Goal: Task Accomplishment & Management: Manage account settings

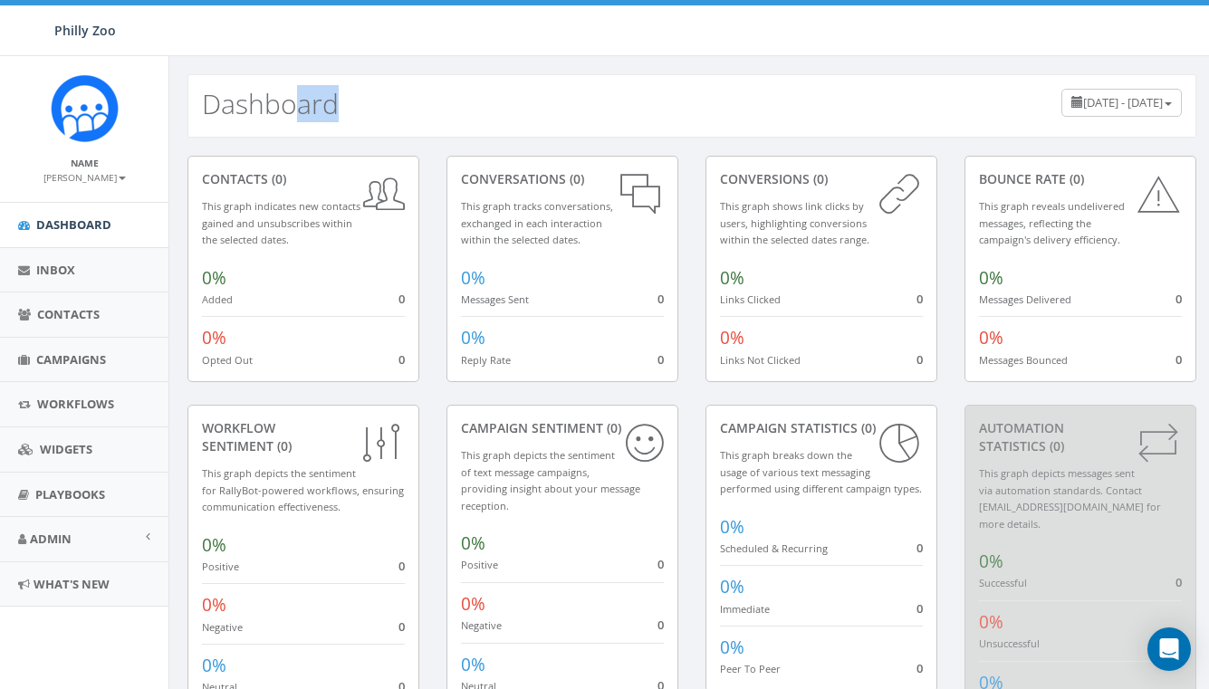
drag, startPoint x: 339, startPoint y: 117, endPoint x: 292, endPoint y: 116, distance: 47.1
click at [292, 116] on div "Dashboard June 28, 2025 - September 26, 2025" at bounding box center [691, 105] width 1009 height 63
click at [504, 112] on div "Dashboard June 28, 2025 - September 26, 2025" at bounding box center [691, 105] width 1009 height 63
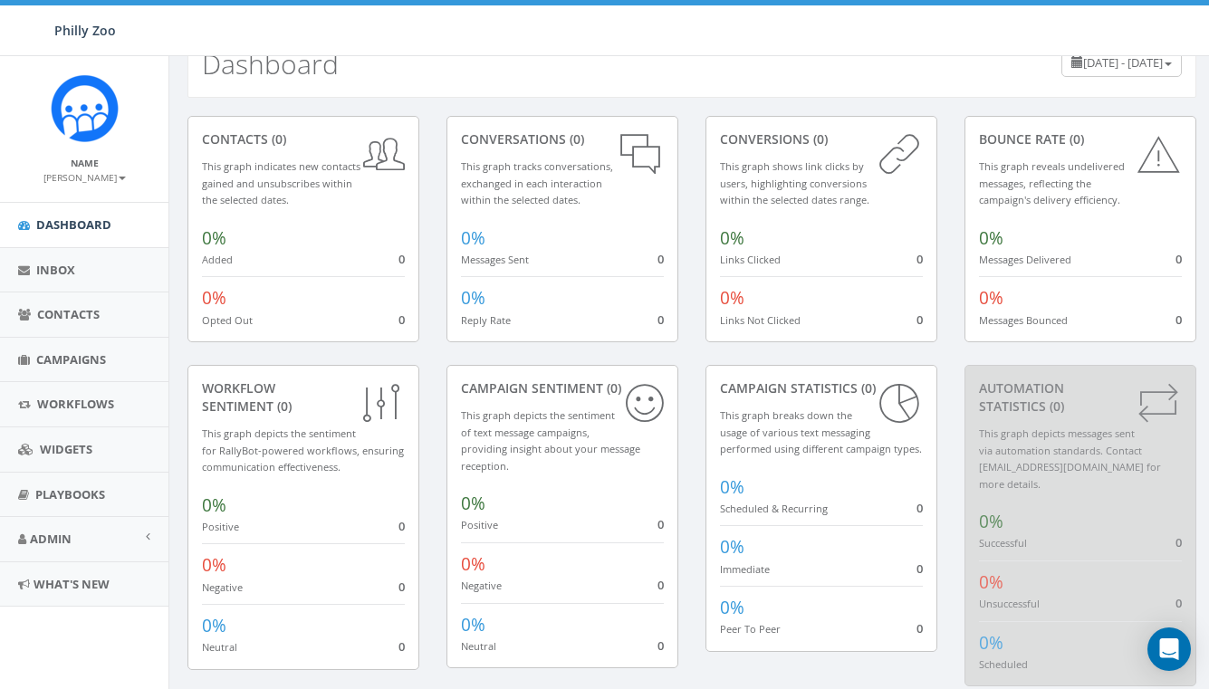
scroll to position [62, 0]
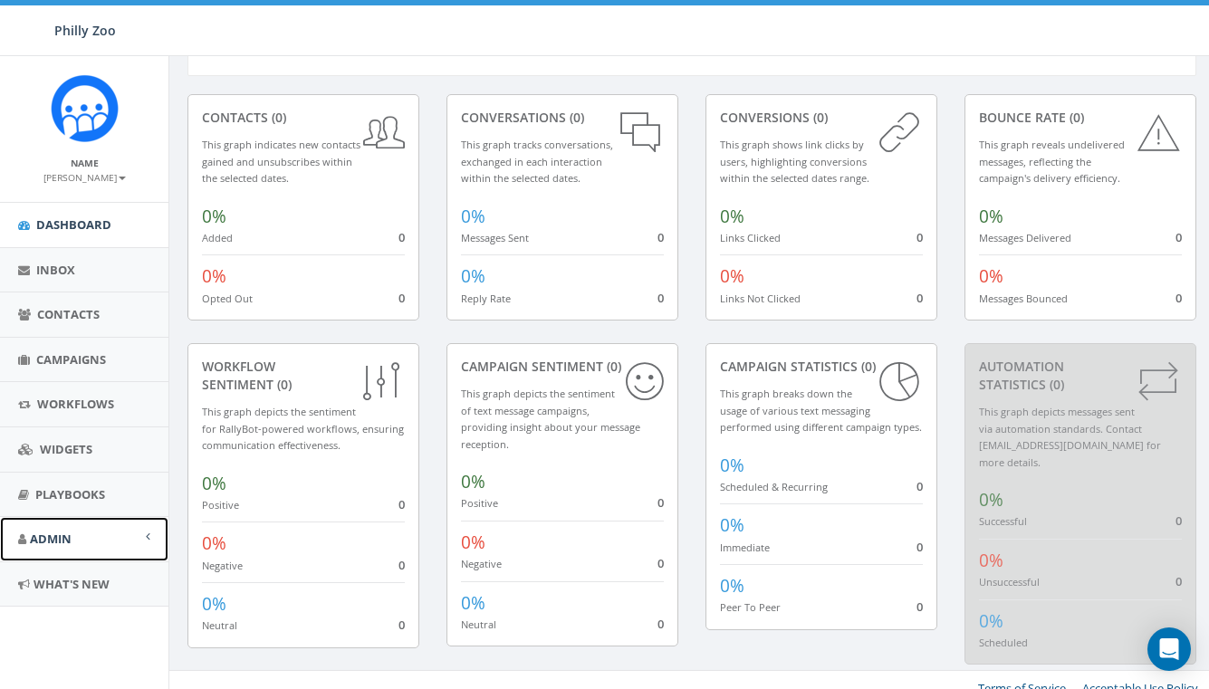
click at [56, 534] on span "Admin" at bounding box center [51, 539] width 42 height 16
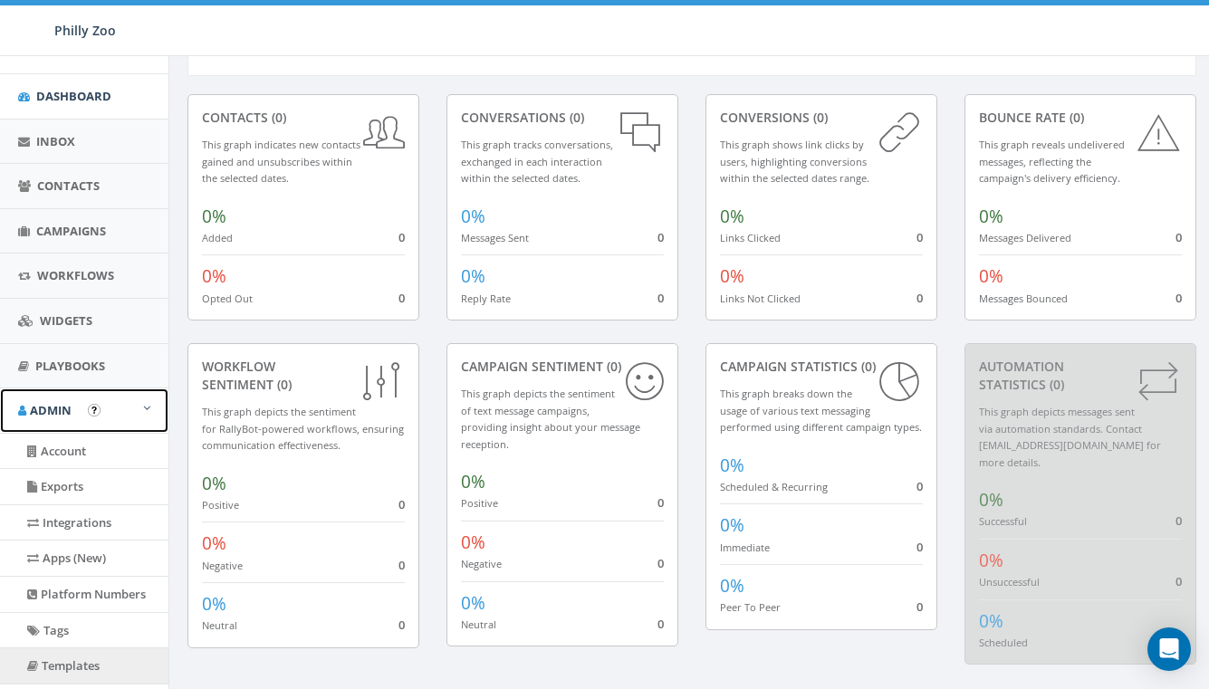
scroll to position [328, 0]
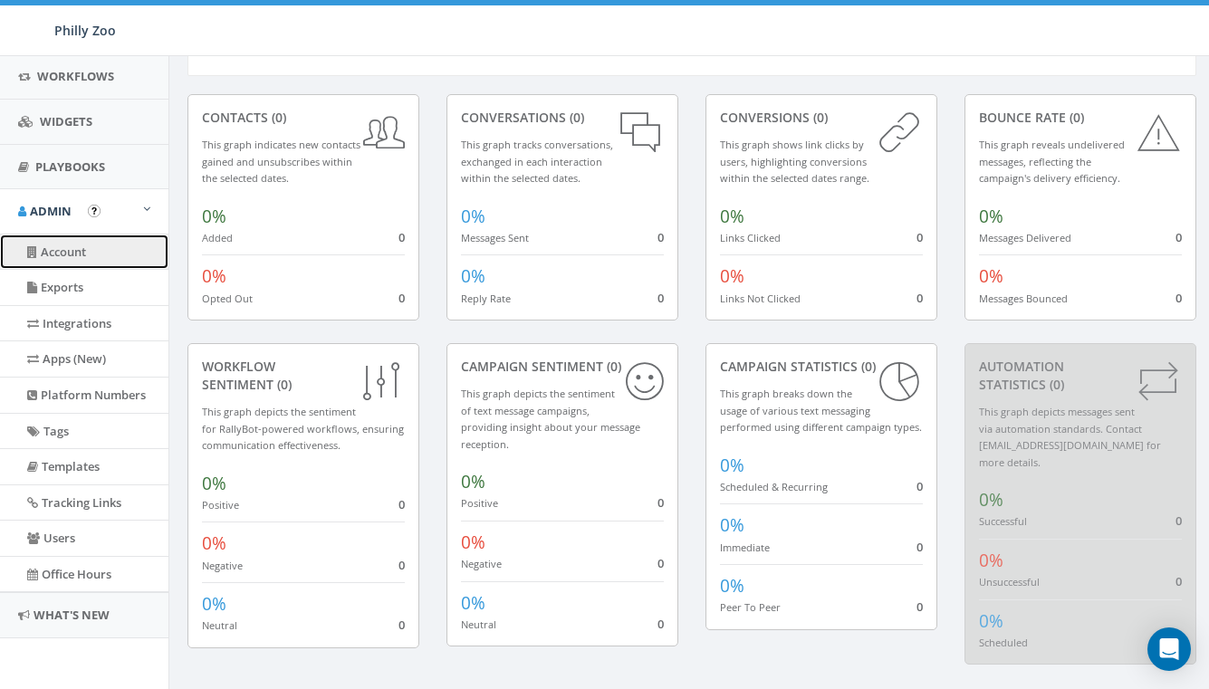
click at [65, 258] on link "Account" at bounding box center [84, 252] width 168 height 35
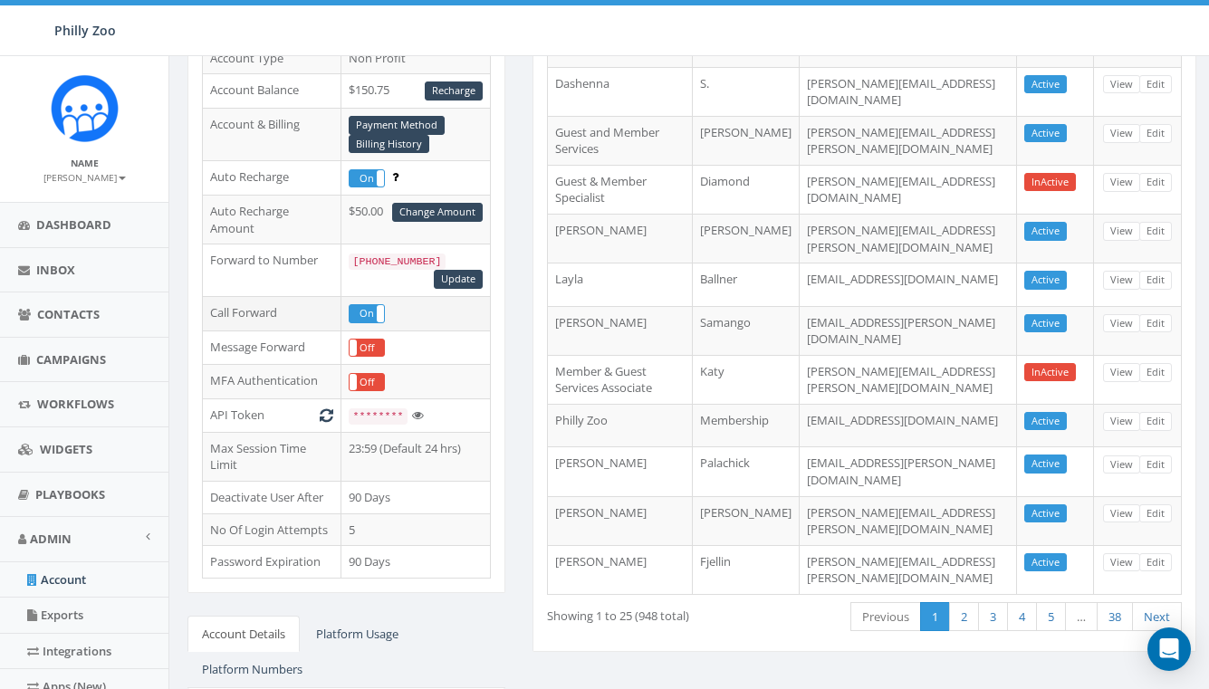
scroll to position [272, 0]
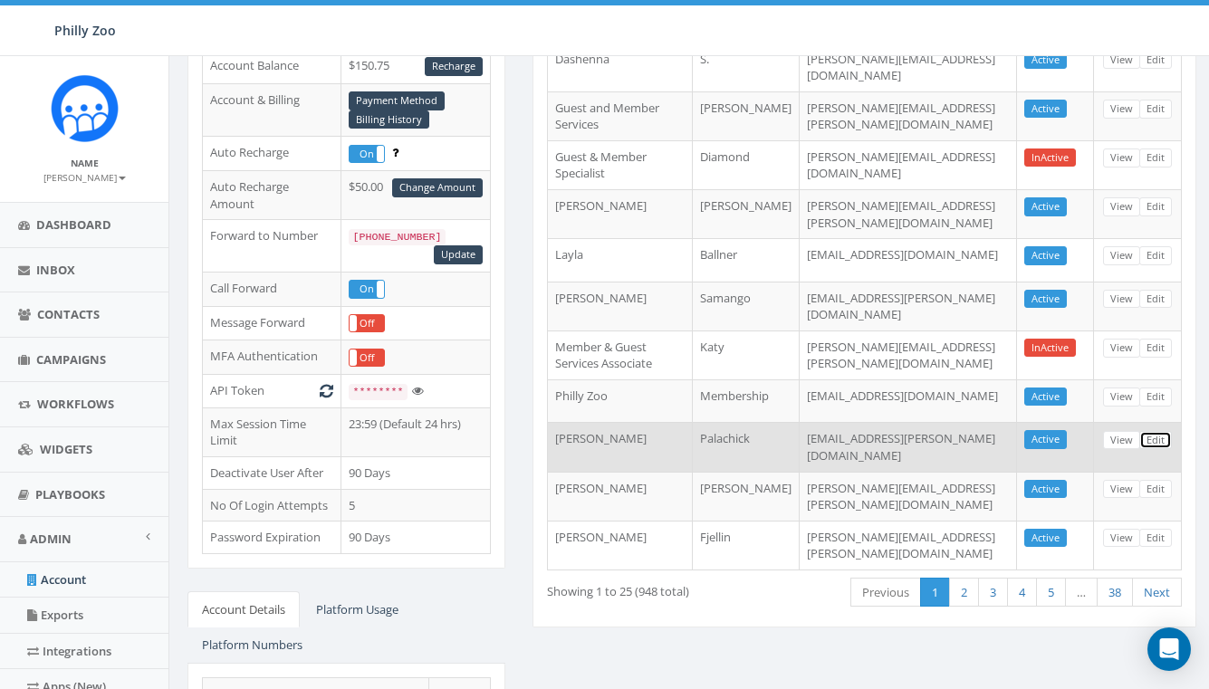
click at [1150, 431] on link "Edit" at bounding box center [1155, 440] width 33 height 19
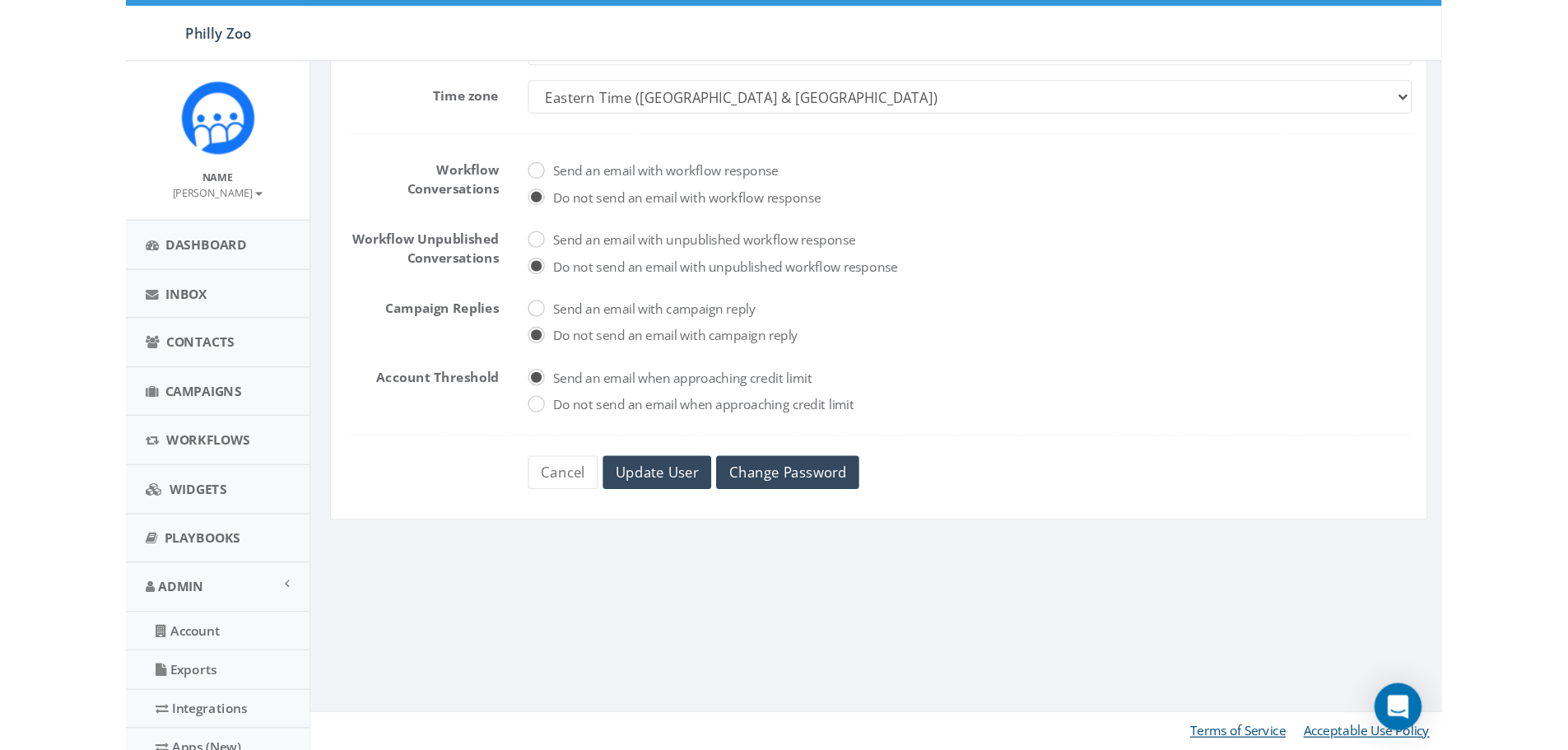
scroll to position [175, 0]
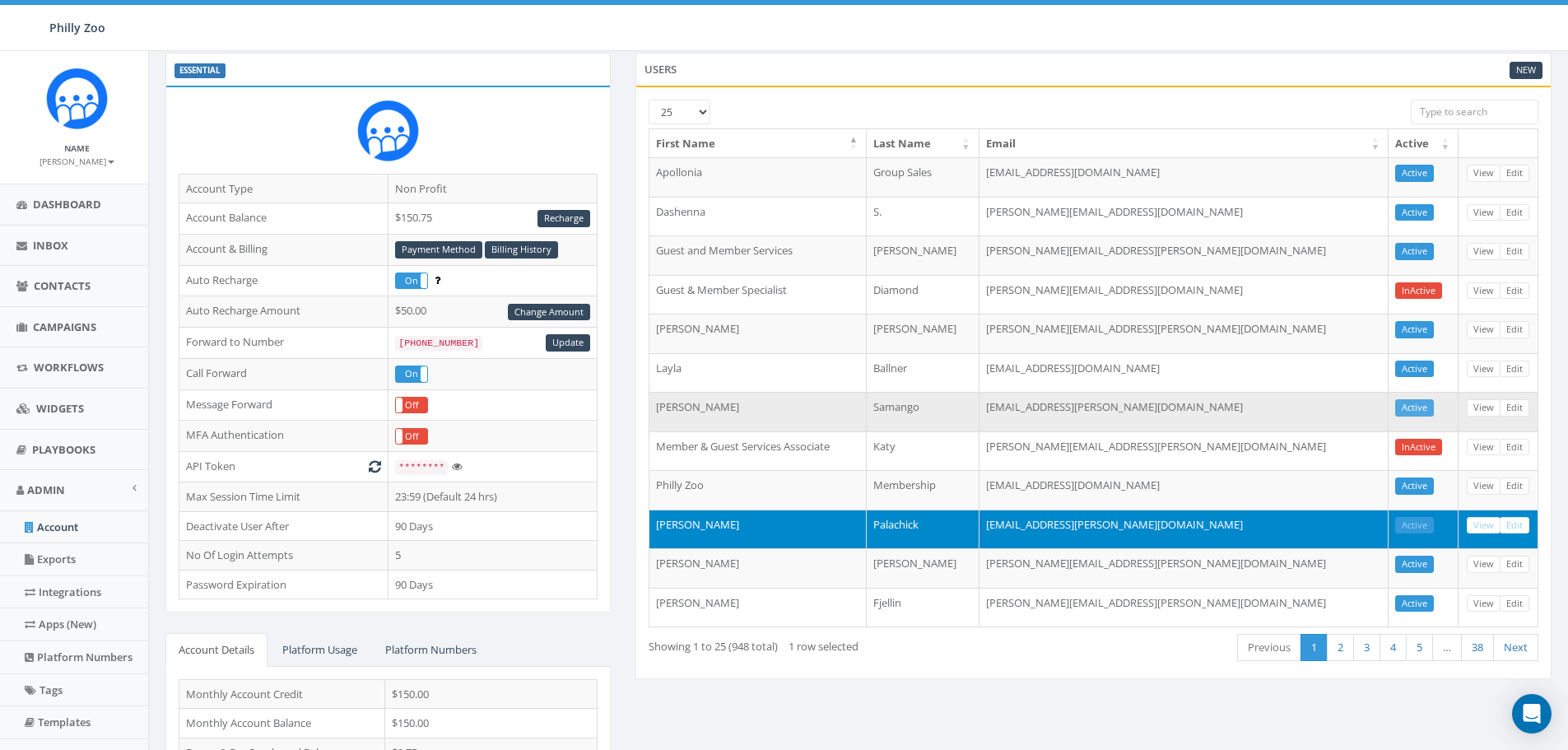
scroll to position [0, 5]
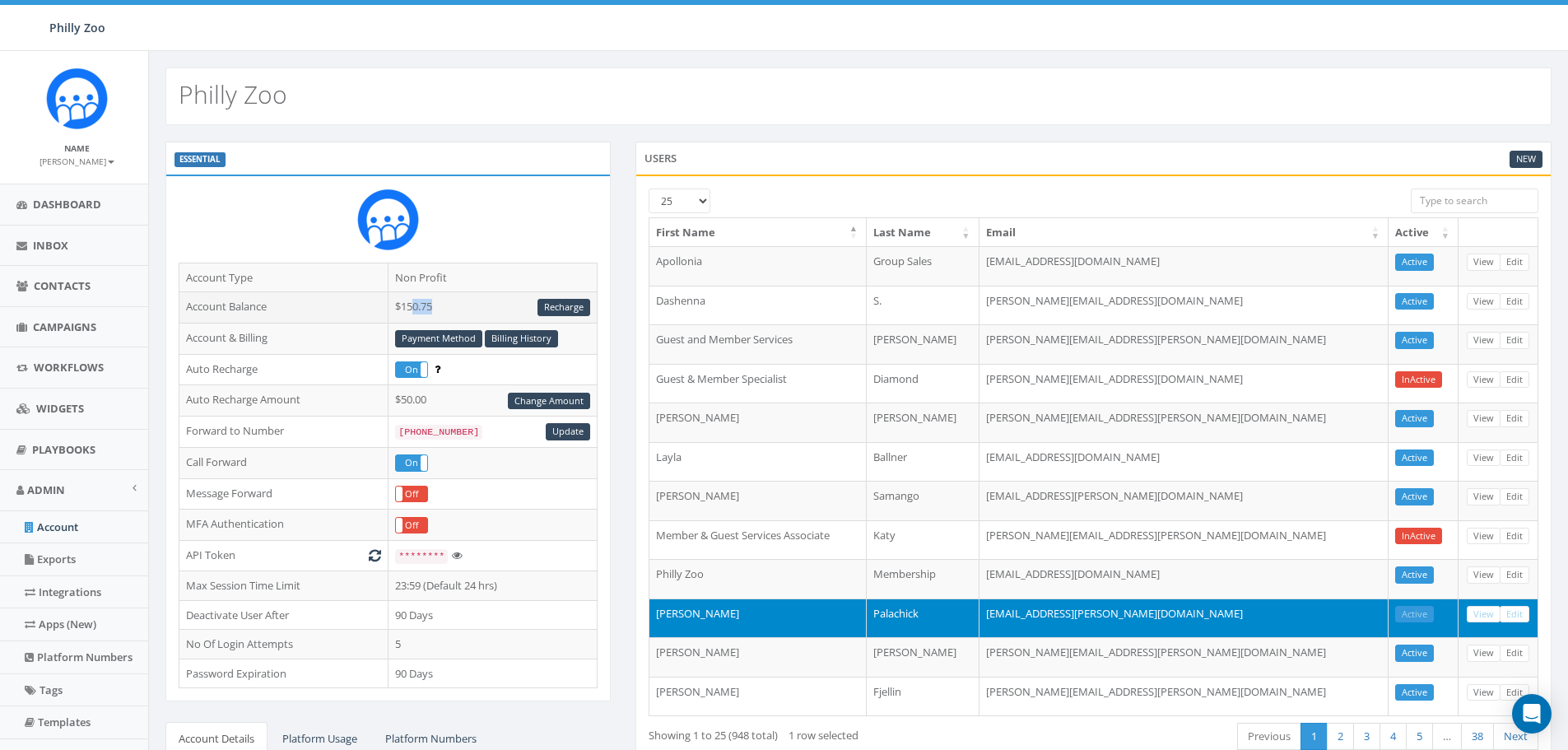
drag, startPoint x: 459, startPoint y: 307, endPoint x: 420, endPoint y: 314, distance: 39.6
click at [418, 315] on td "$150.75 Recharge" at bounding box center [493, 307] width 209 height 31
click at [455, 309] on td "$150.75 Recharge" at bounding box center [493, 307] width 209 height 31
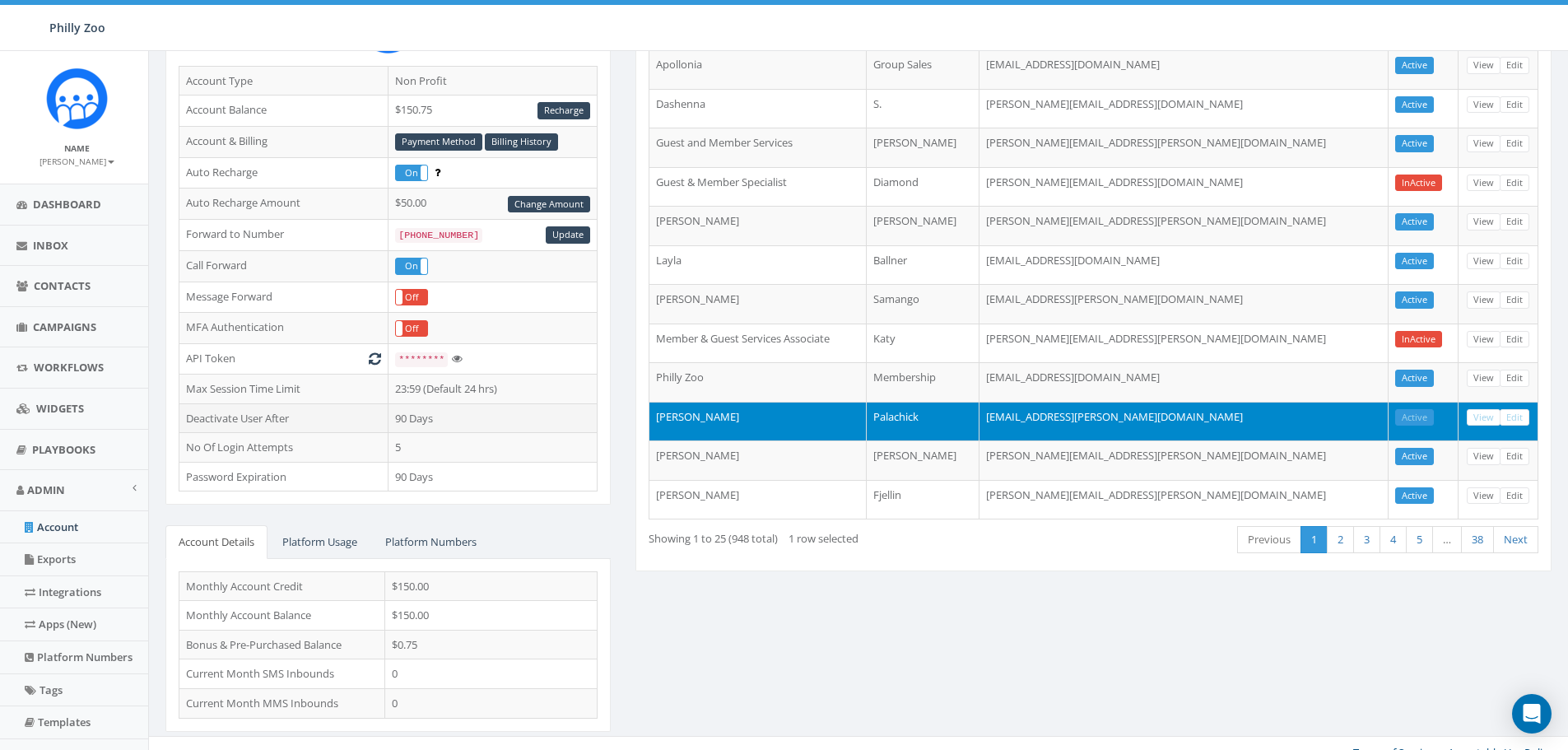
scroll to position [215, 5]
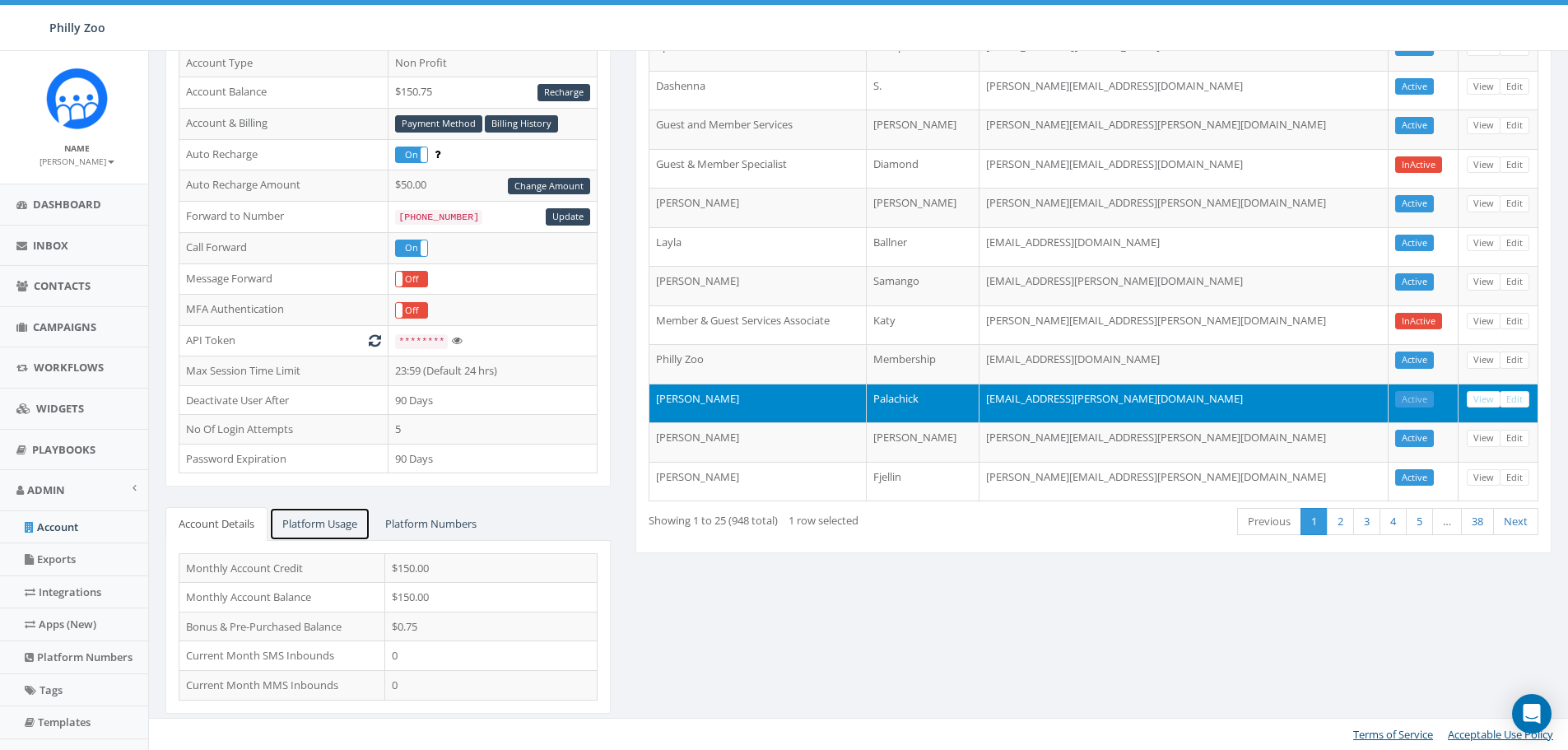
click at [354, 527] on link "Platform Usage" at bounding box center [319, 524] width 101 height 34
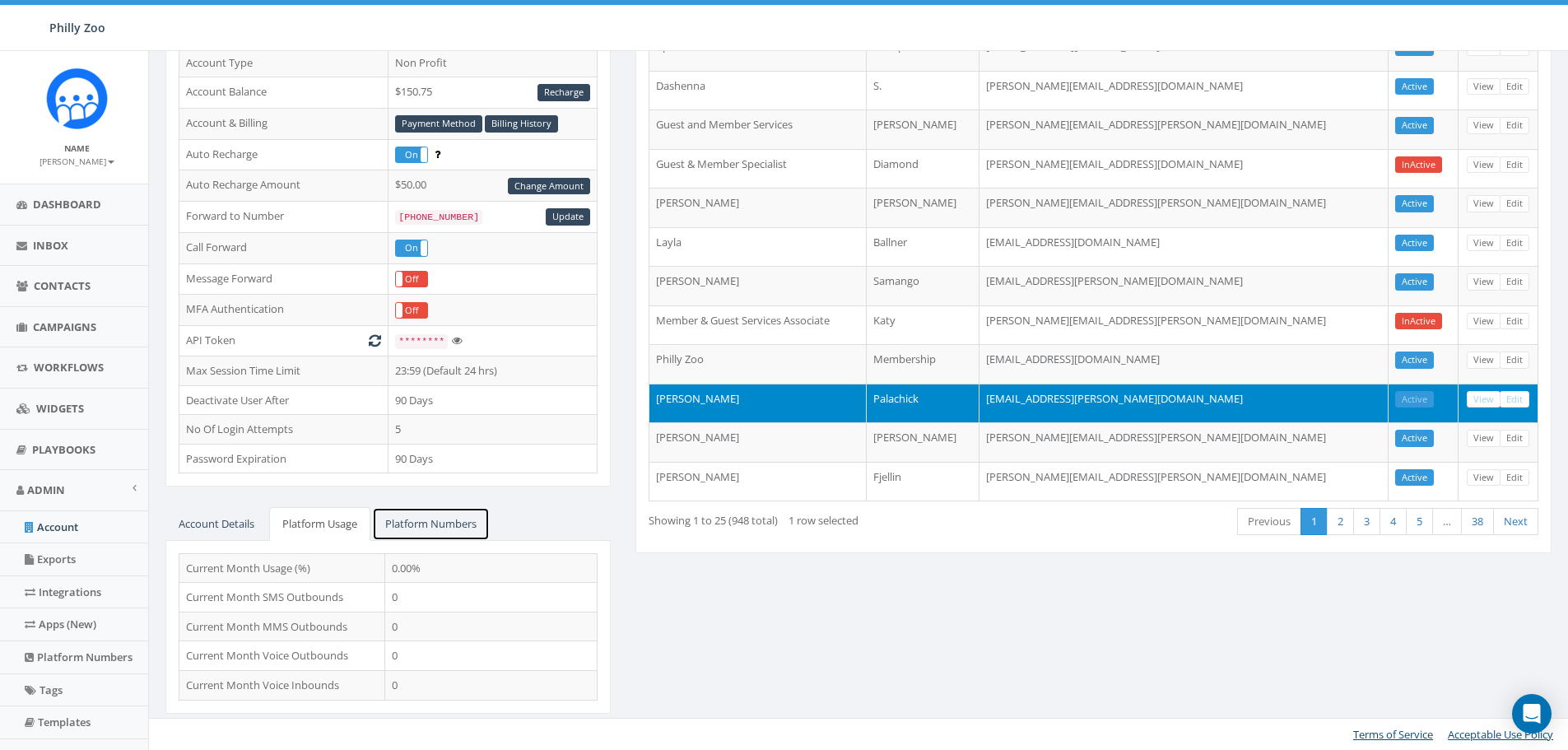
click at [411, 534] on link "Platform Numbers" at bounding box center [431, 524] width 118 height 34
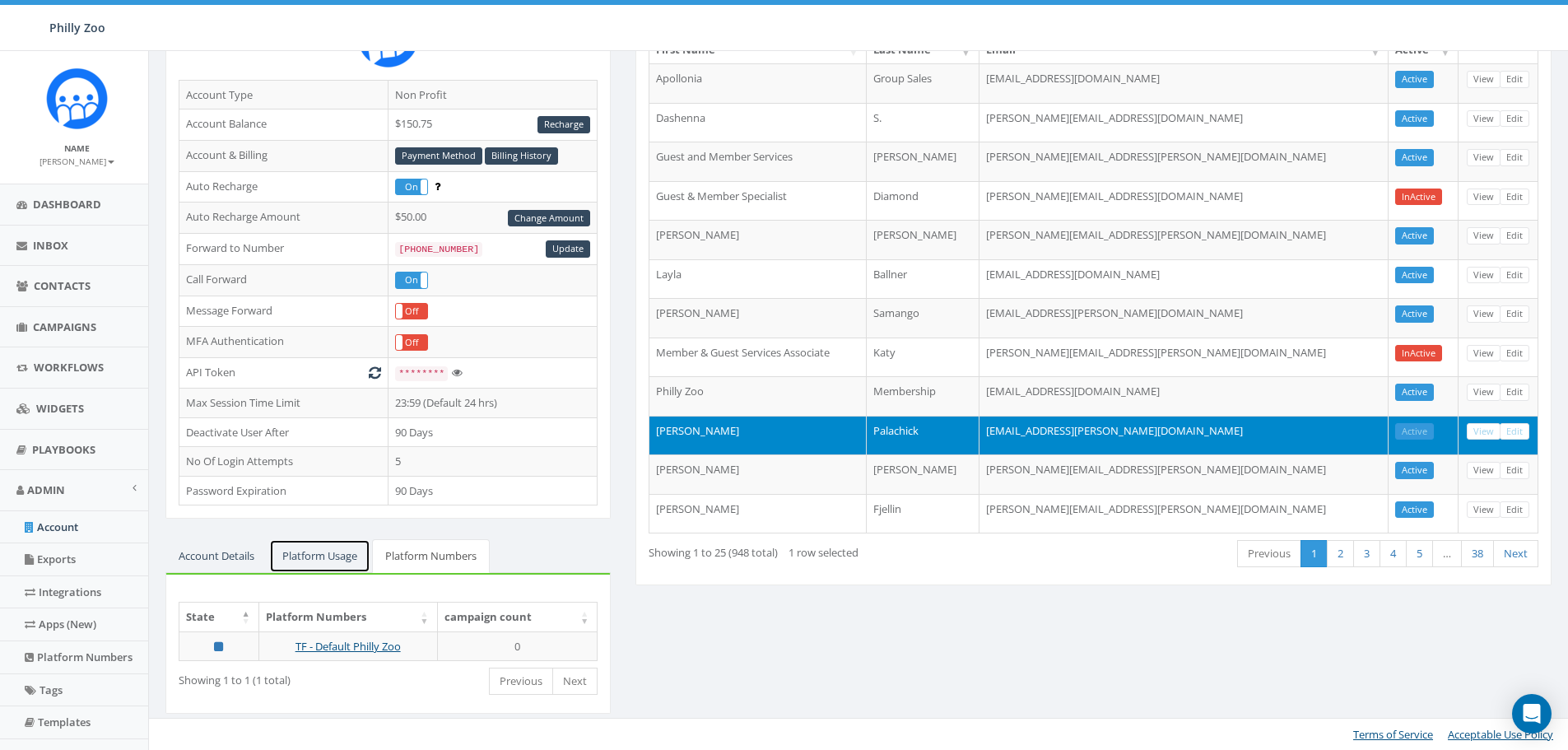
click at [337, 556] on link "Platform Usage" at bounding box center [319, 555] width 101 height 34
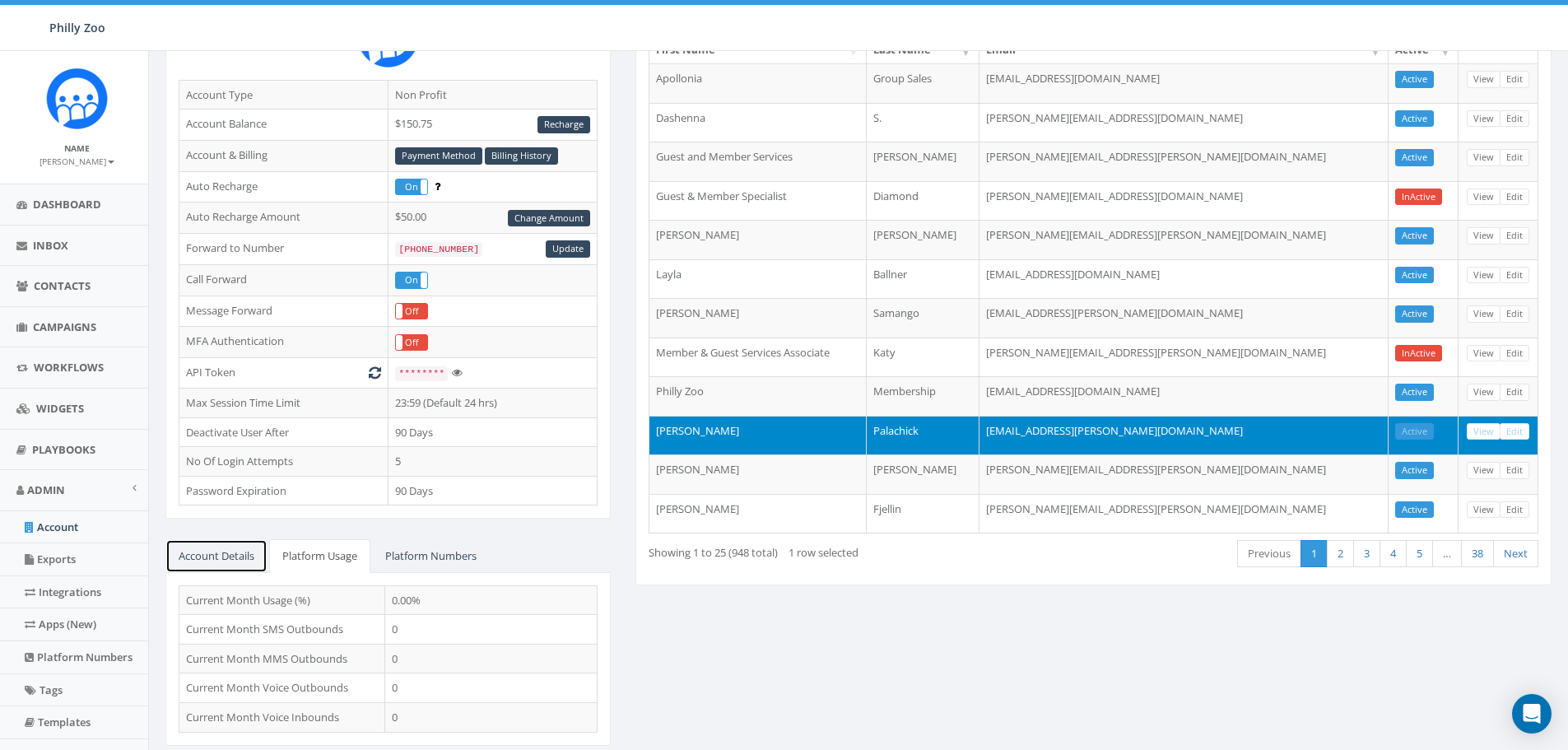
click at [247, 554] on link "Account Details" at bounding box center [216, 555] width 102 height 34
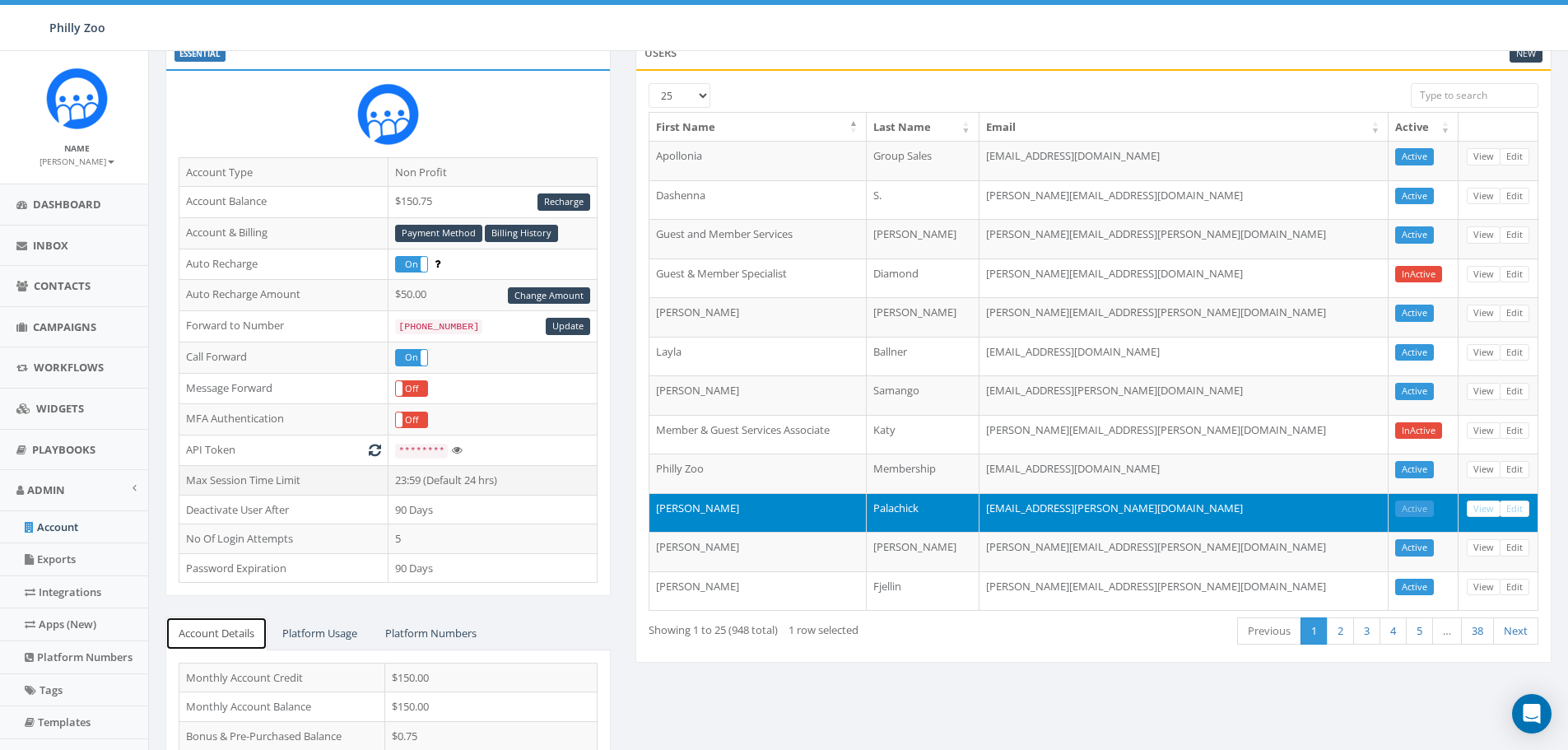
scroll to position [0, 5]
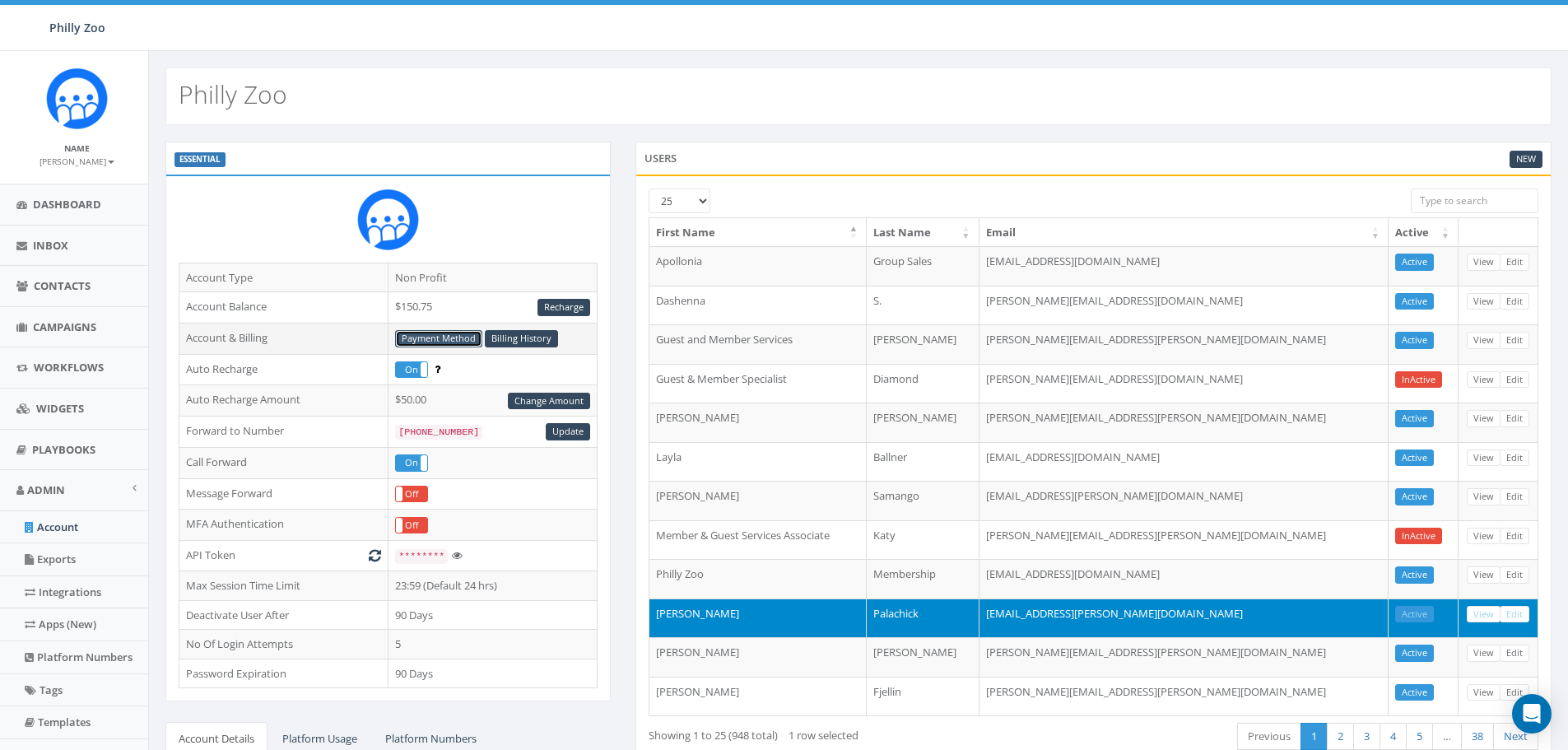
click at [458, 335] on link "Payment Method" at bounding box center [439, 338] width 87 height 17
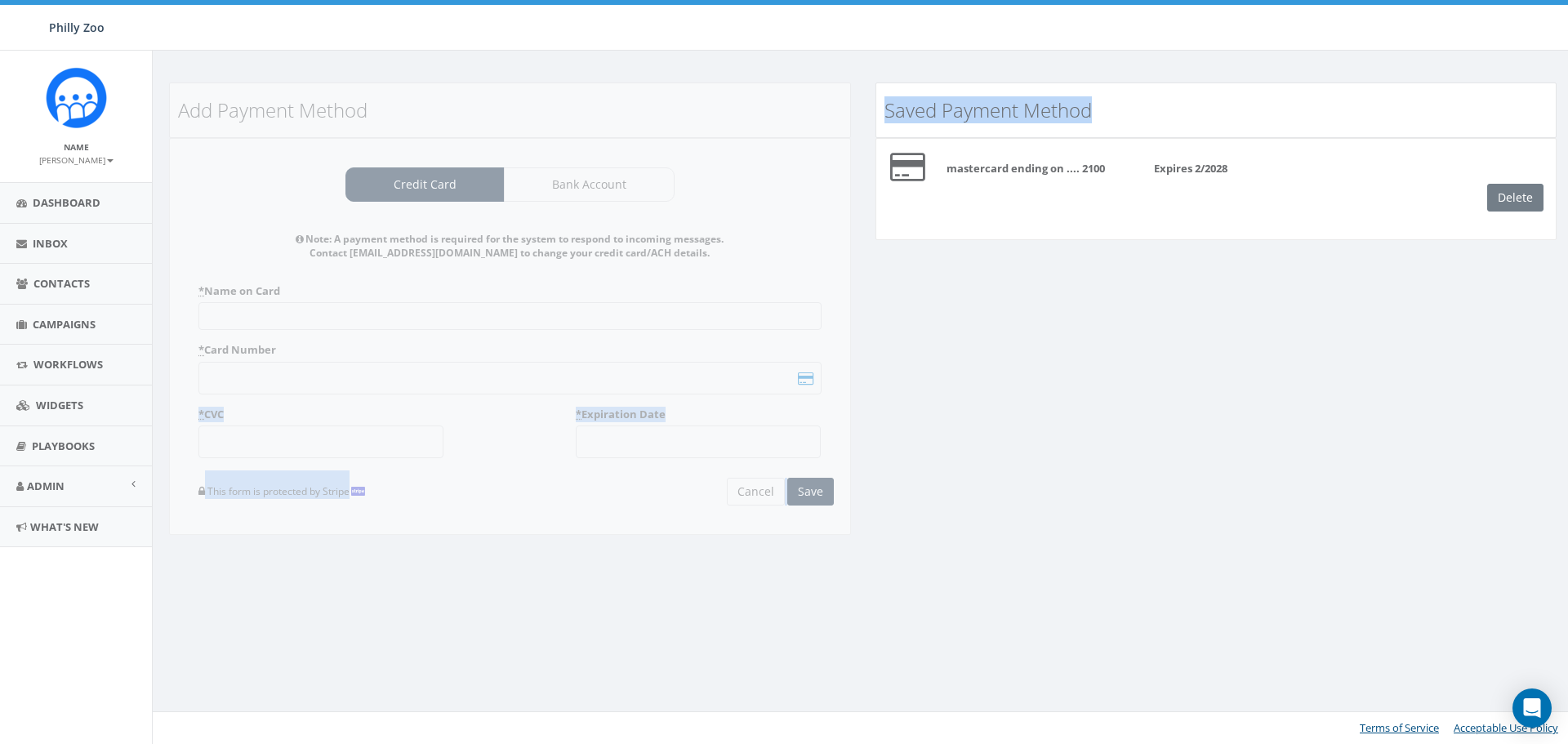
drag, startPoint x: 1509, startPoint y: 195, endPoint x: 362, endPoint y: 383, distance: 1162.3
click at [365, 386] on div "Add Payment Method Credit Card Bank Account Note: A payment method is required …" at bounding box center [863, 318] width 1412 height 473
click at [1251, 392] on div "Add Payment Method Credit Card Bank Account Note: A payment method is required …" at bounding box center [863, 318] width 1412 height 473
click at [679, 503] on div "Add Payment Method Credit Card Bank Account Note: A payment method is required …" at bounding box center [509, 318] width 706 height 473
drag, startPoint x: 737, startPoint y: 362, endPoint x: 739, endPoint y: 352, distance: 10.2
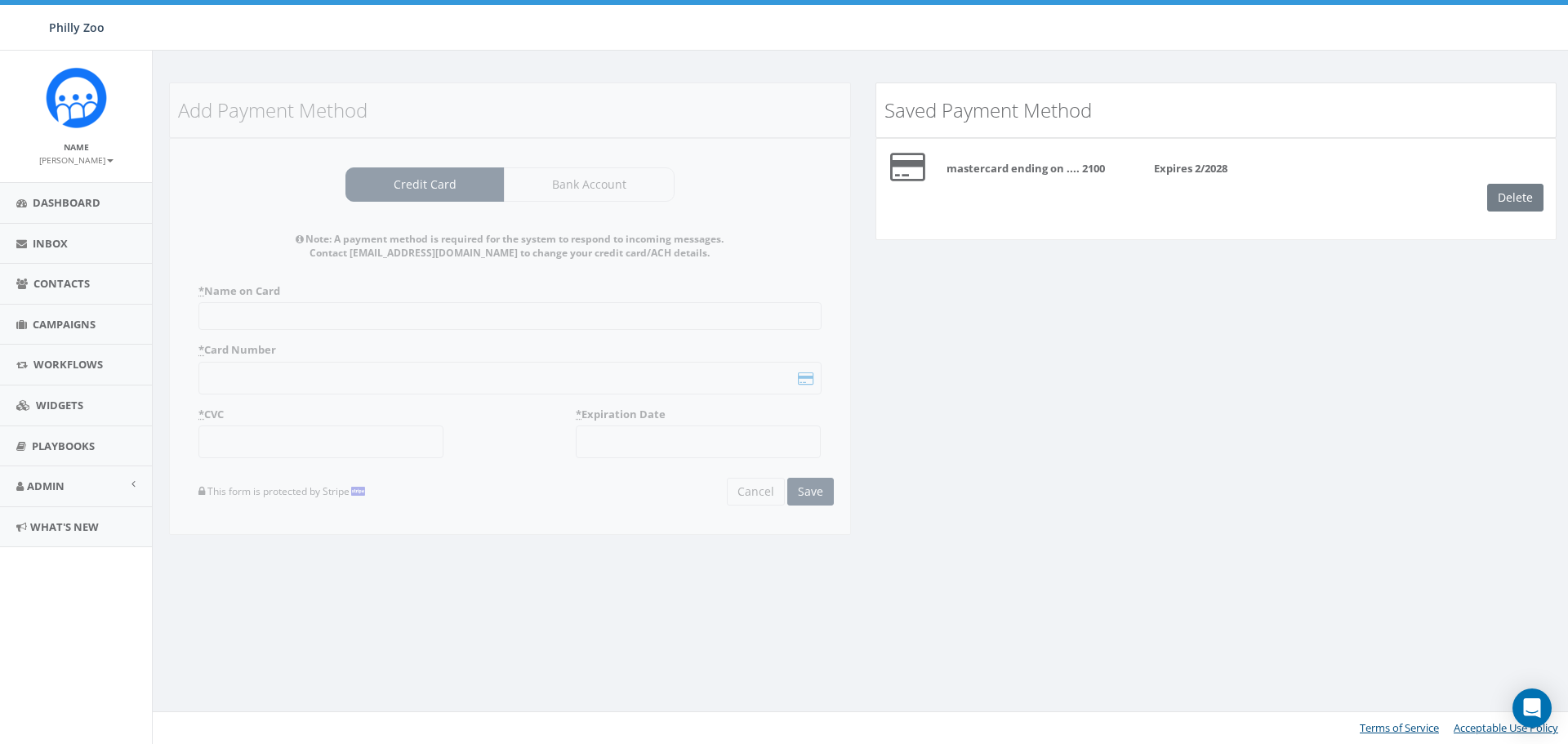
click at [736, 367] on div "Add Payment Method Credit Card Bank Account Note: A payment method is required …" at bounding box center [509, 318] width 706 height 473
click at [762, 289] on div "Add Payment Method Credit Card Bank Account Note: A payment method is required …" at bounding box center [509, 318] width 706 height 473
click at [756, 320] on div "Add Payment Method Credit Card Bank Account Note: A payment method is required …" at bounding box center [509, 318] width 706 height 473
click at [1513, 187] on div "Delete" at bounding box center [1521, 197] width 69 height 28
click at [1510, 206] on div "Delete" at bounding box center [1521, 197] width 69 height 28
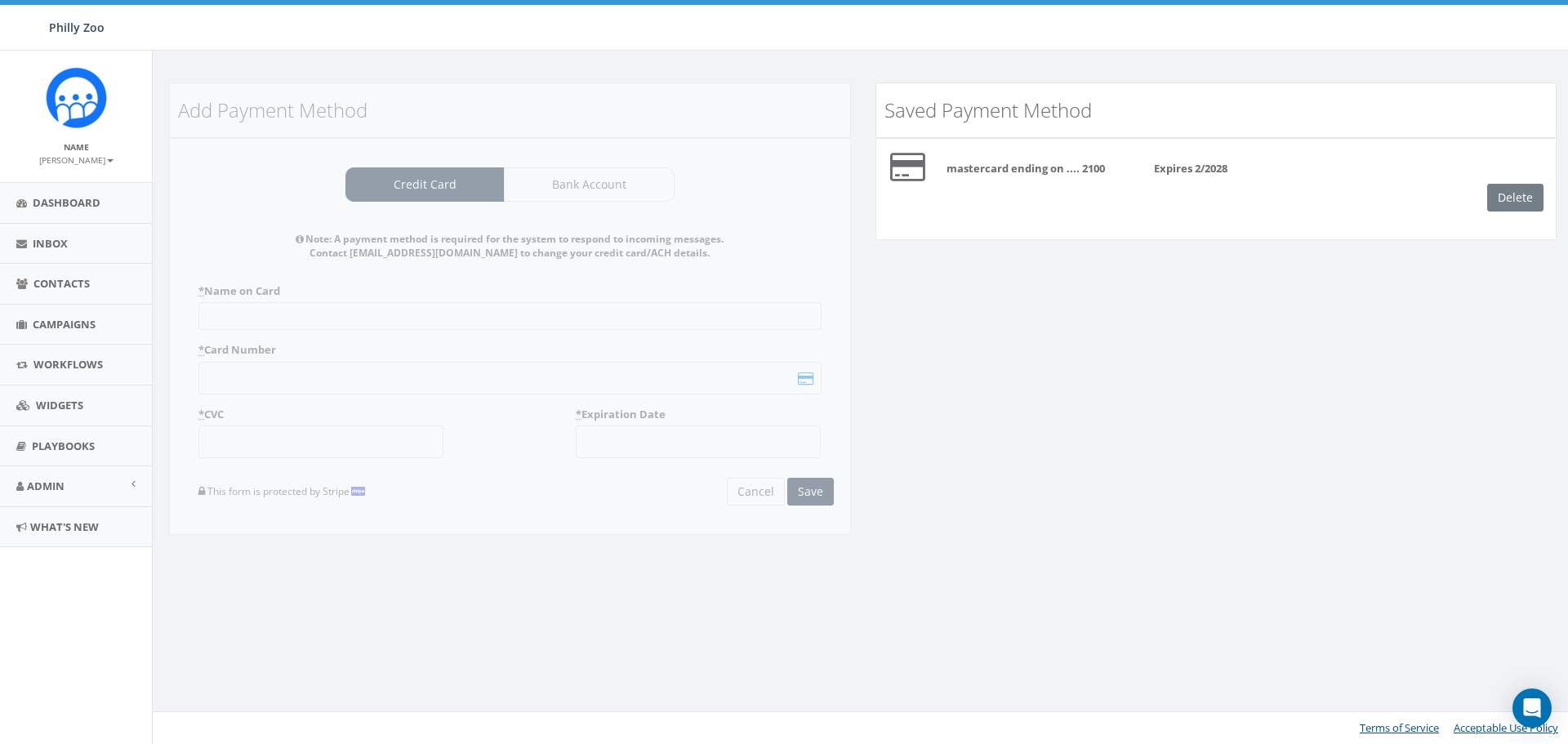
click at [1518, 197] on div "Delete" at bounding box center [1521, 197] width 69 height 28
drag, startPoint x: 1518, startPoint y: 197, endPoint x: 986, endPoint y: 353, distance: 554.4
click at [1507, 204] on div "Delete" at bounding box center [1521, 197] width 69 height 28
click at [948, 359] on div "Add Payment Method Credit Card Bank Account Note: A payment method is required …" at bounding box center [863, 318] width 1412 height 473
click at [534, 279] on div "Add Payment Method Credit Card Bank Account Note: A payment method is required …" at bounding box center [509, 318] width 706 height 473
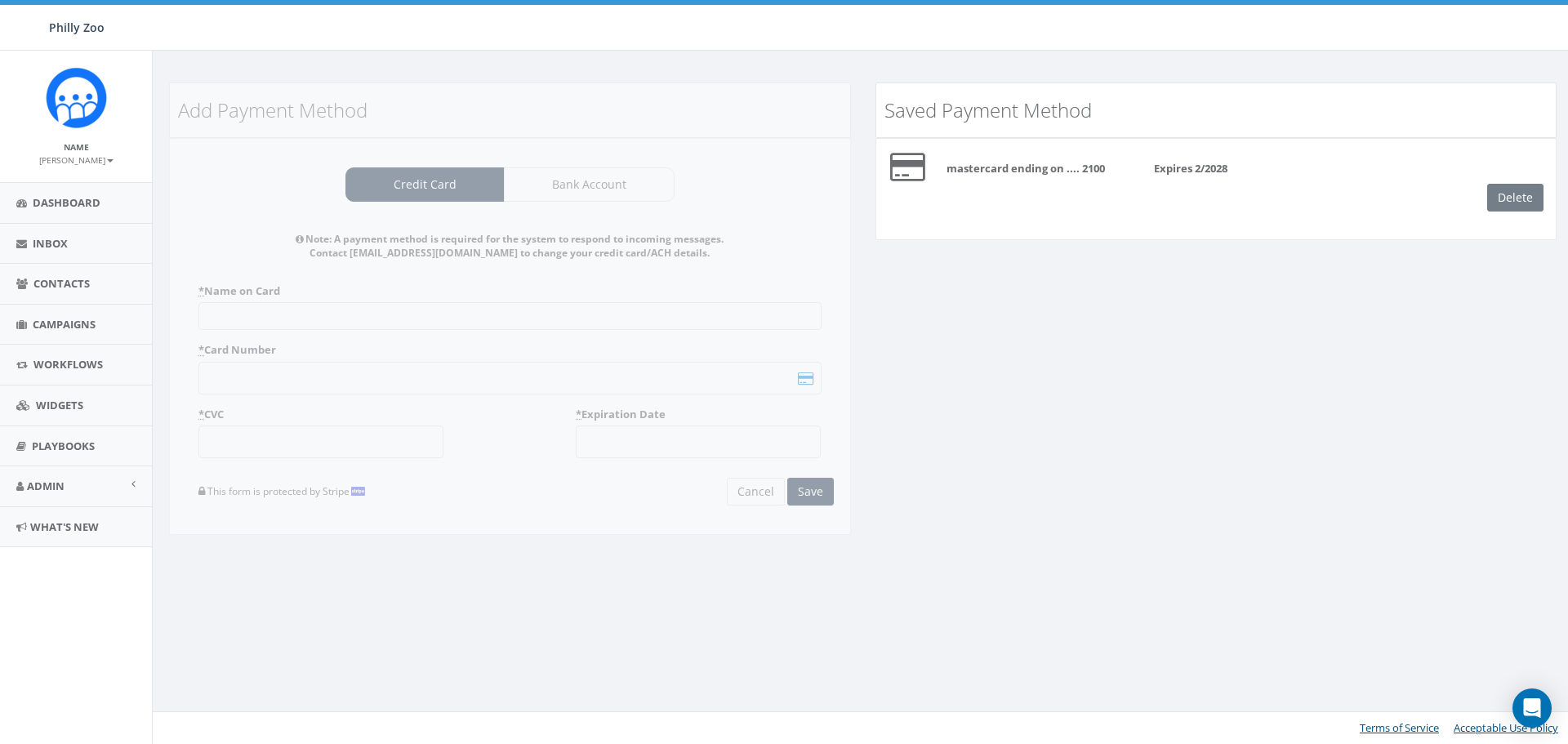
click at [535, 223] on div "Add Payment Method Credit Card Bank Account Note: A payment method is required …" at bounding box center [509, 318] width 706 height 473
drag, startPoint x: 538, startPoint y: 260, endPoint x: 712, endPoint y: 271, distance: 174.3
click at [712, 271] on div "Add Payment Method Credit Card Bank Account Note: A payment method is required …" at bounding box center [509, 318] width 706 height 473
click at [490, 318] on div "Add Payment Method Credit Card Bank Account Note: A payment method is required …" at bounding box center [509, 318] width 706 height 473
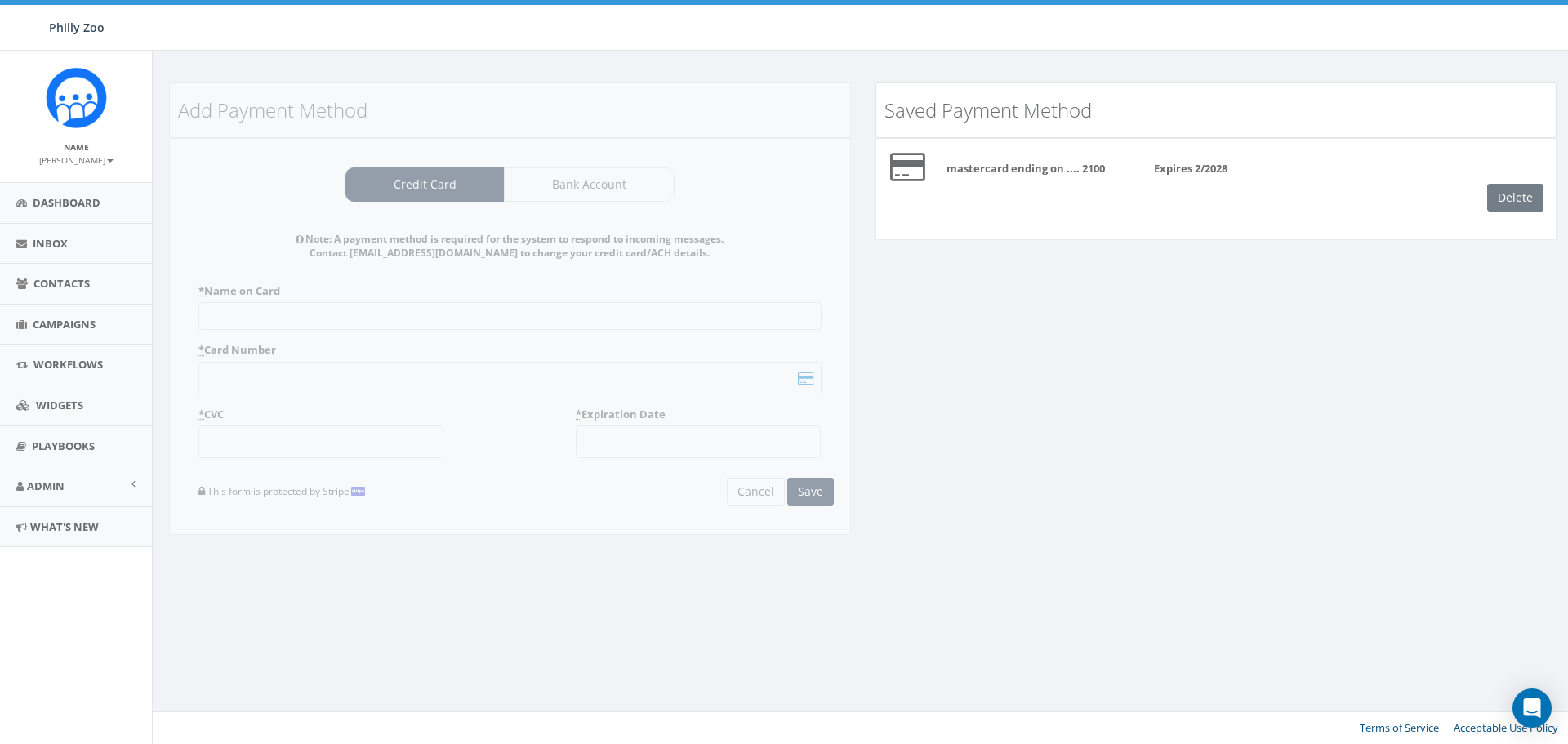
click at [490, 318] on div "Add Payment Method Credit Card Bank Account Note: A payment method is required …" at bounding box center [509, 318] width 706 height 473
drag, startPoint x: 502, startPoint y: 238, endPoint x: 571, endPoint y: 283, distance: 82.4
click at [569, 287] on div "Add Payment Method Credit Card Bank Account Note: A payment method is required …" at bounding box center [509, 318] width 706 height 473
click at [572, 282] on div "Add Payment Method Credit Card Bank Account Note: A payment method is required …" at bounding box center [509, 318] width 706 height 473
drag, startPoint x: 484, startPoint y: 252, endPoint x: 381, endPoint y: 252, distance: 103.0
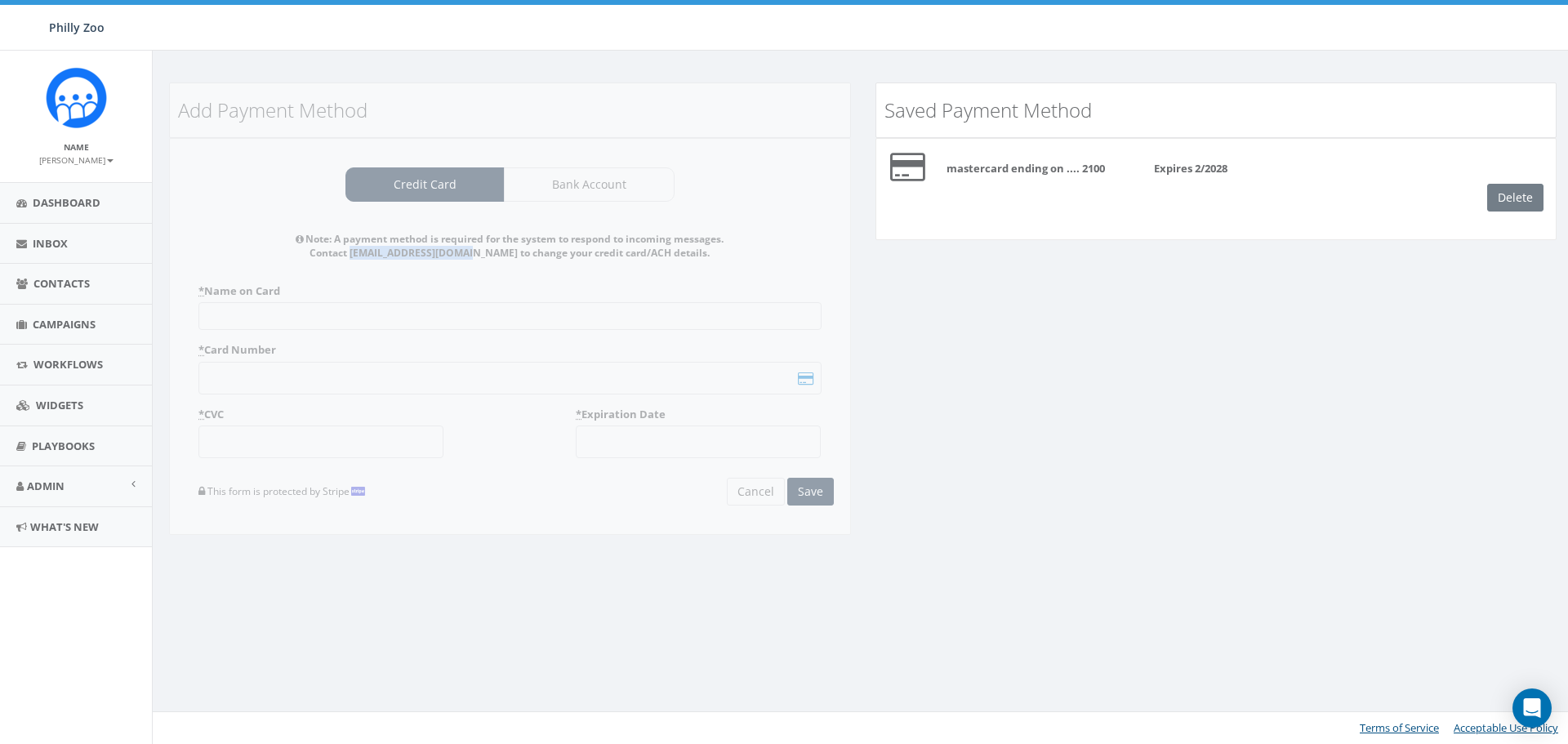
click at [381, 252] on div "Add Payment Method Credit Card Bank Account Note: A payment method is required …" at bounding box center [509, 318] width 706 height 473
copy strong "[EMAIL_ADDRESS][DOMAIN_NAME]"
click at [1509, 194] on div "Delete" at bounding box center [1521, 197] width 69 height 28
click at [1518, 202] on div "Delete" at bounding box center [1521, 197] width 69 height 28
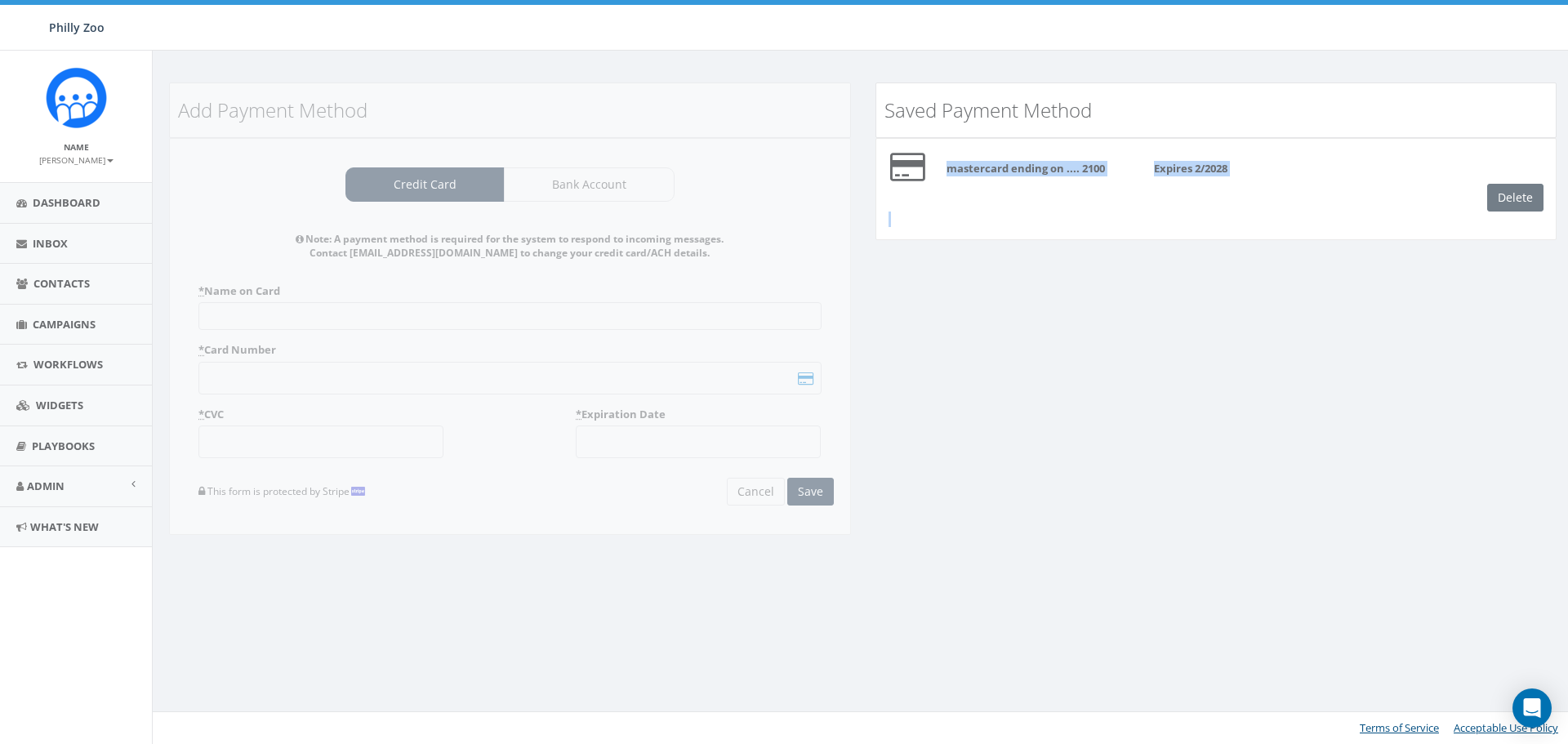
click at [1518, 202] on div "Delete" at bounding box center [1521, 197] width 69 height 28
